Goal: Task Accomplishment & Management: Use online tool/utility

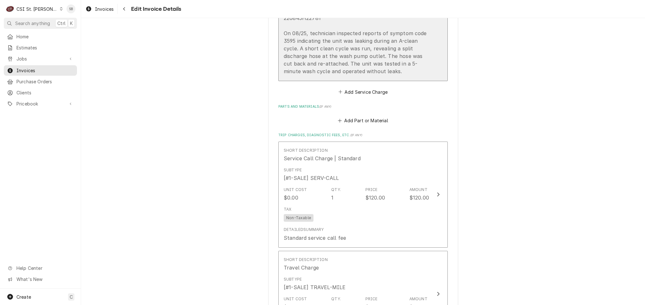
scroll to position [617, 0]
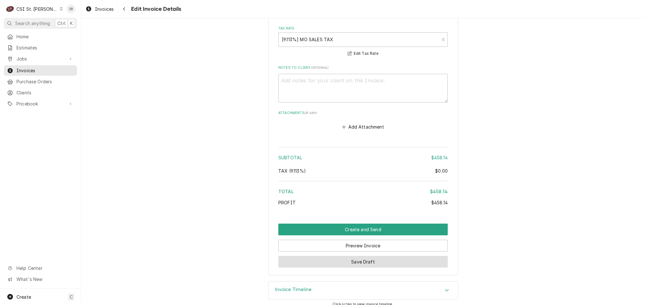
click at [365, 256] on button "Save Draft" at bounding box center [362, 262] width 169 height 12
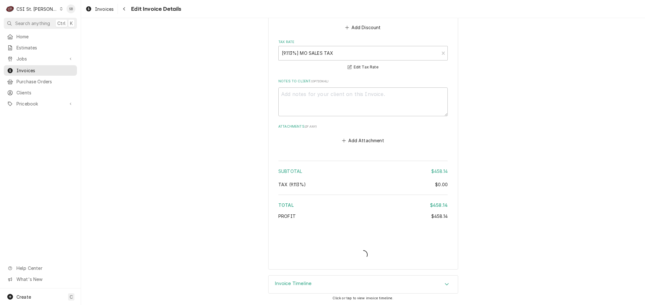
scroll to position [1133, 0]
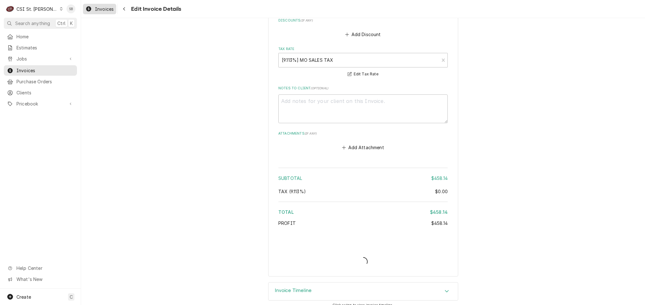
type textarea "x"
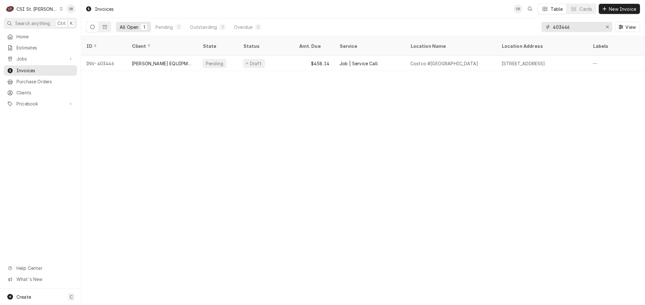
click at [576, 24] on input "403446" at bounding box center [575, 27] width 47 height 10
click at [587, 27] on input "403450" at bounding box center [575, 27] width 47 height 10
drag, startPoint x: 566, startPoint y: 29, endPoint x: 562, endPoint y: 35, distance: 7.5
click at [562, 35] on div "403451 View" at bounding box center [590, 27] width 98 height 18
type input "403321"
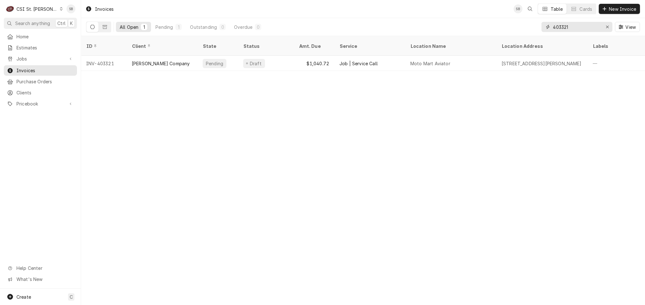
click at [559, 28] on input "403321" at bounding box center [575, 27] width 47 height 10
paste input "Dynamic Content Wrapper"
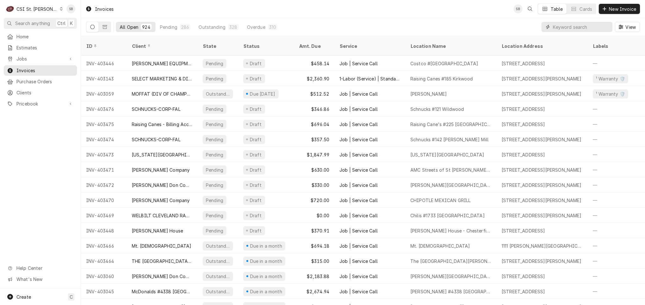
click at [561, 27] on input "Dynamic Content Wrapper" at bounding box center [580, 27] width 56 height 10
paste input "403449"
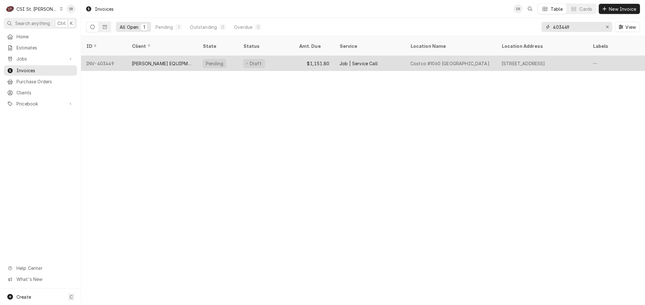
type input "403449"
click at [163, 56] on div "[PERSON_NAME] EQUIPMENT MANUFACTURING" at bounding box center [162, 63] width 71 height 15
